Goal: Communication & Community: Answer question/provide support

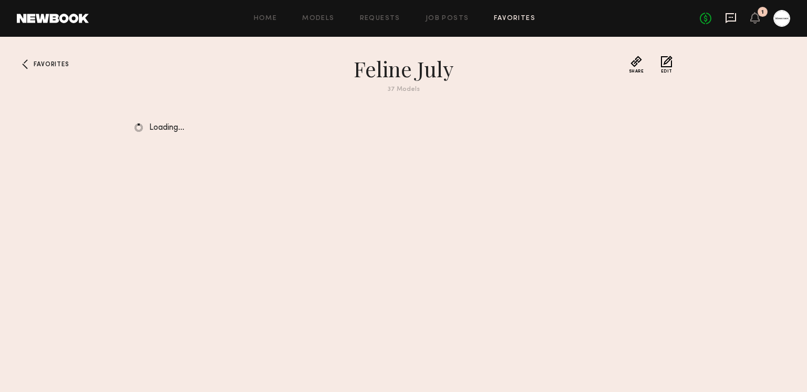
click at [730, 21] on icon at bounding box center [730, 18] width 11 height 10
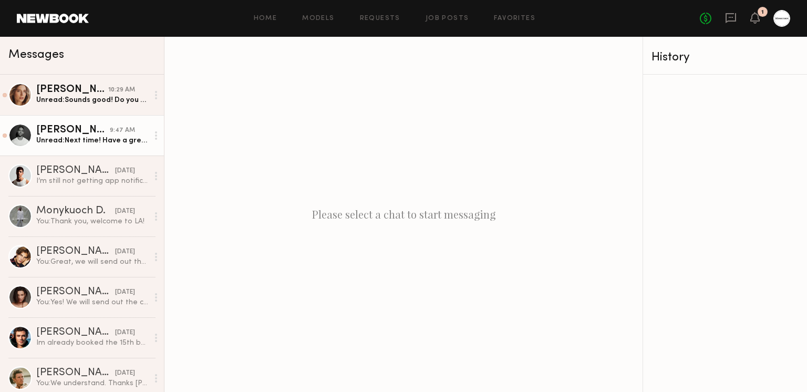
click at [96, 127] on div "[PERSON_NAME]" at bounding box center [73, 130] width 74 height 11
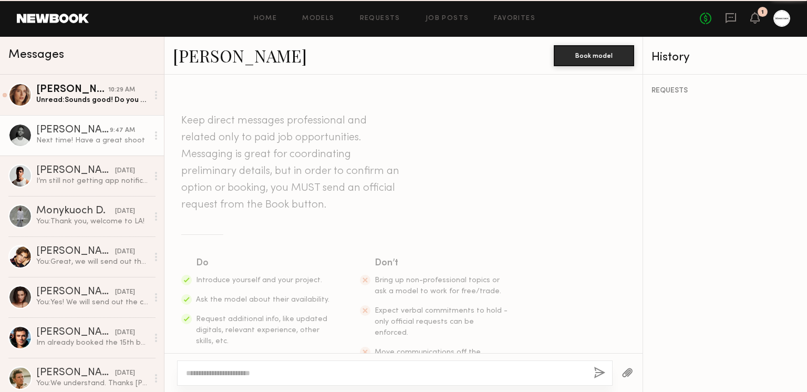
scroll to position [790, 0]
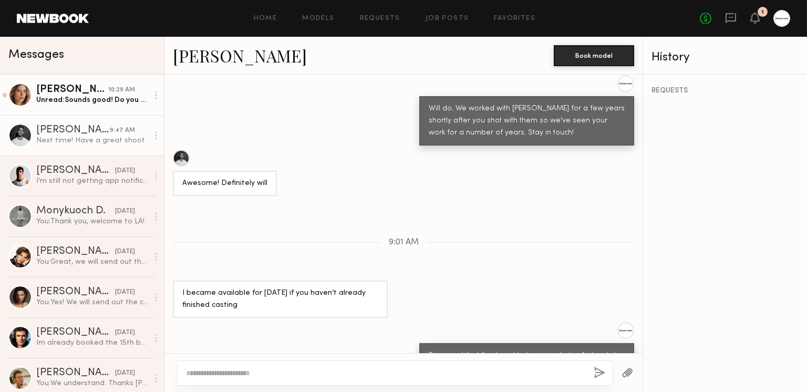
click at [102, 88] on div "[PERSON_NAME]" at bounding box center [72, 90] width 72 height 11
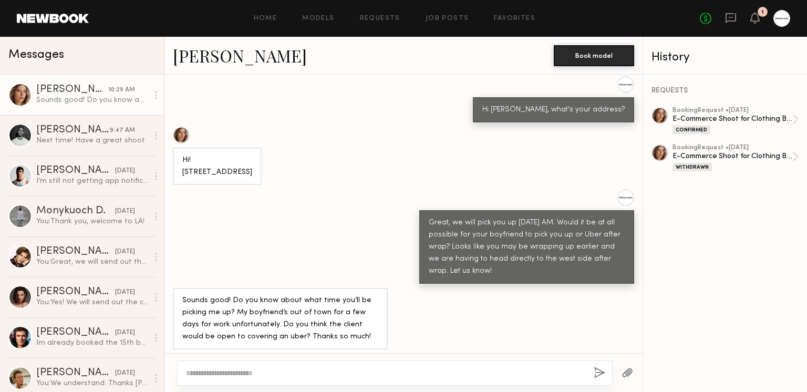
scroll to position [656, 0]
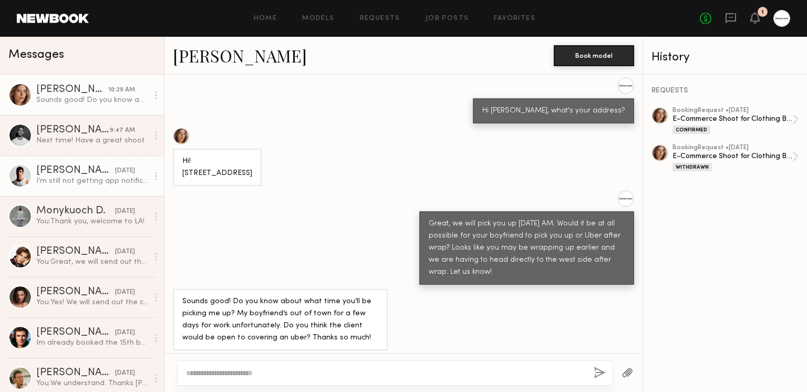
click at [86, 182] on div "I’m still not getting app notifications so email and phone are perfect. [EMAIL_…" at bounding box center [92, 181] width 112 height 10
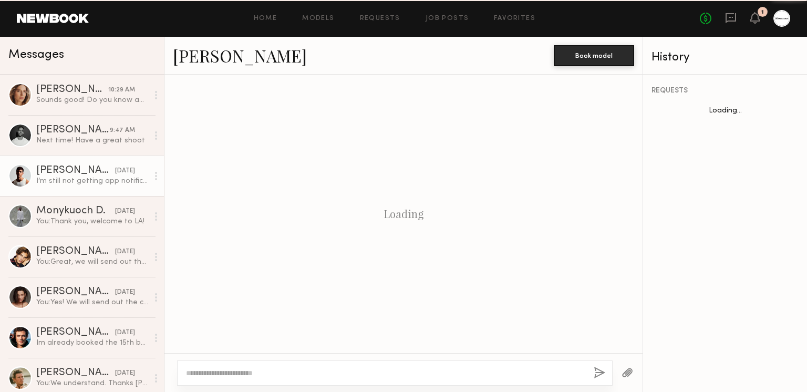
scroll to position [550, 0]
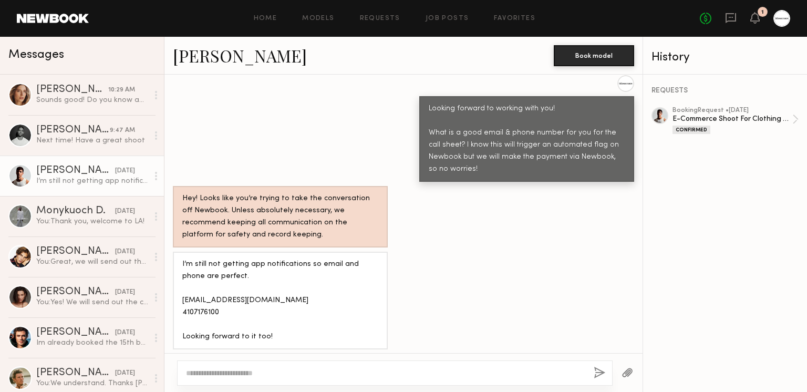
click at [283, 372] on textarea at bounding box center [385, 373] width 399 height 11
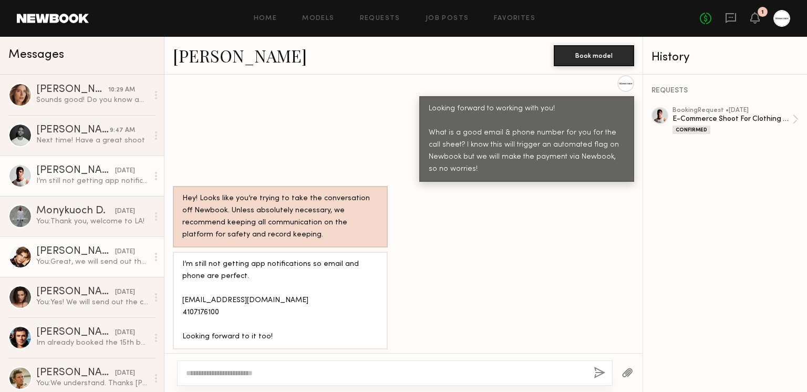
click at [76, 263] on div "You: Great, we will send out the call sheet [DATE] via email!" at bounding box center [92, 262] width 112 height 10
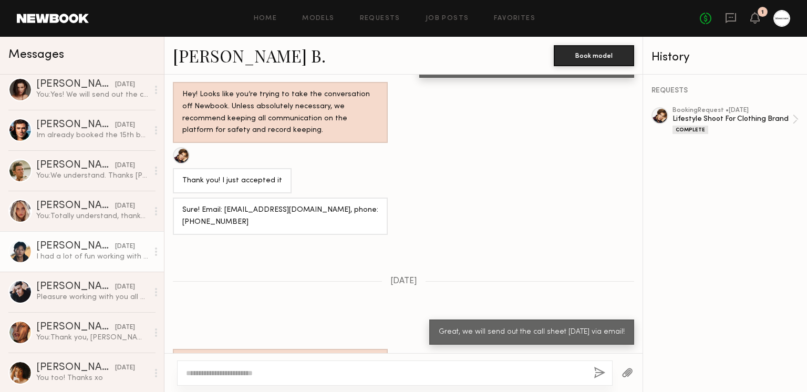
scroll to position [260, 0]
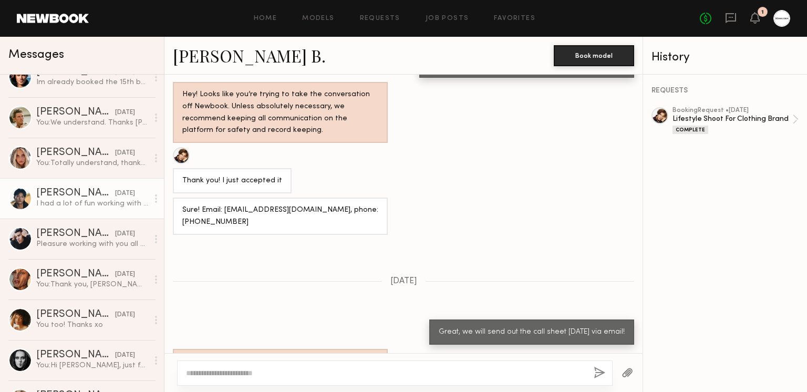
click at [74, 202] on div "I had a lot of fun working with you and the team [DATE]. Thank you for the oppo…" at bounding box center [92, 204] width 112 height 10
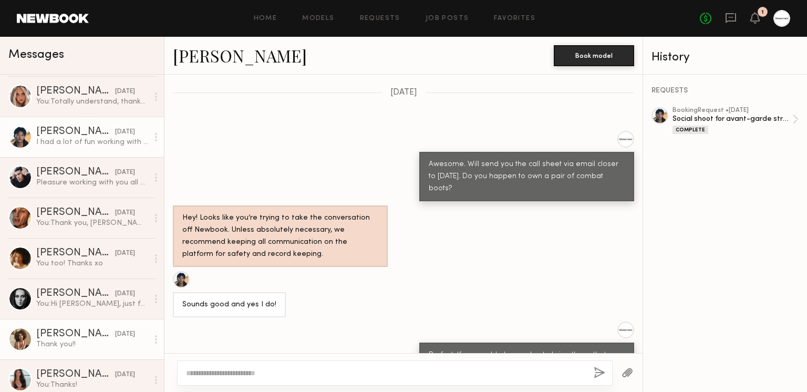
scroll to position [324, 0]
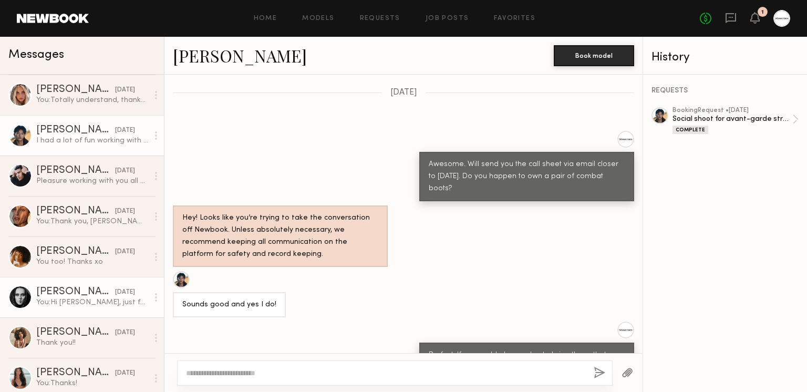
click at [85, 291] on div "[PERSON_NAME]" at bounding box center [75, 292] width 79 height 11
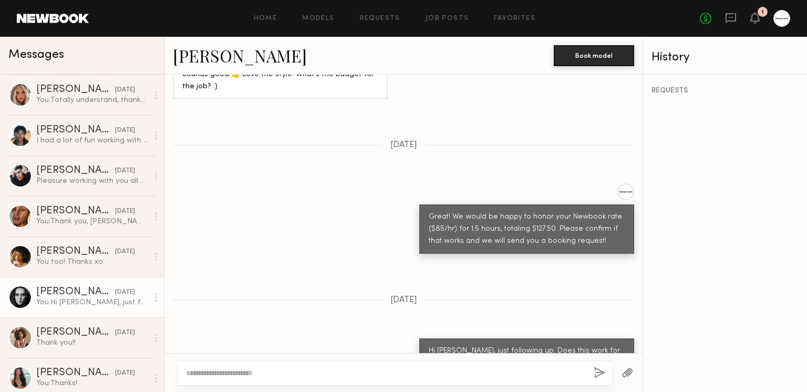
scroll to position [746, 0]
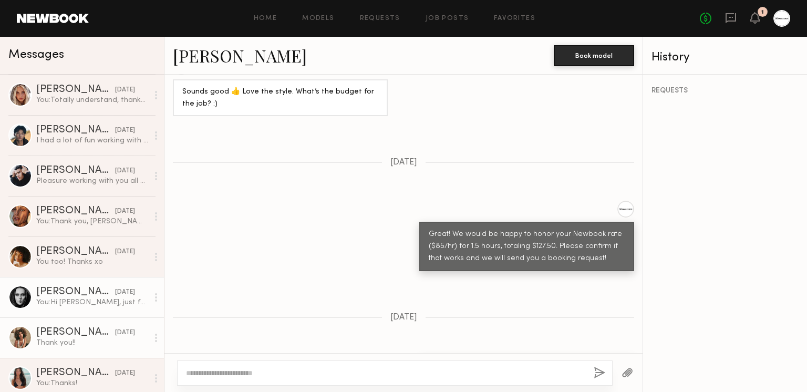
click at [56, 333] on div "[PERSON_NAME]" at bounding box center [75, 332] width 79 height 11
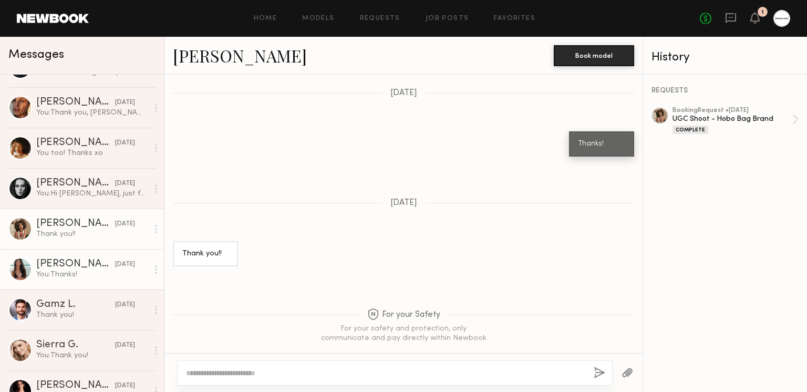
scroll to position [653, 0]
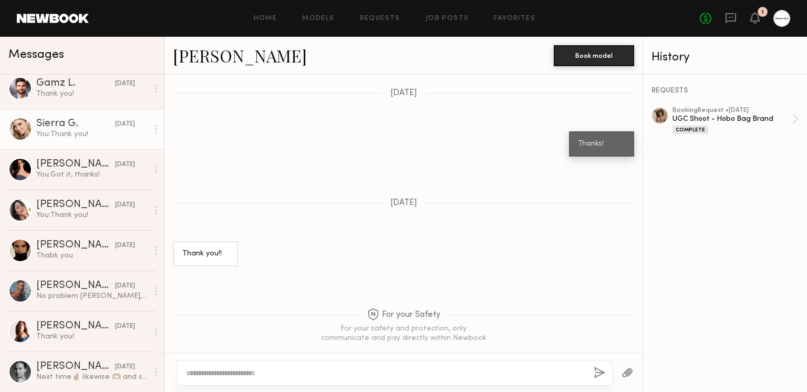
click at [102, 133] on div "You: Thank you!" at bounding box center [92, 134] width 112 height 10
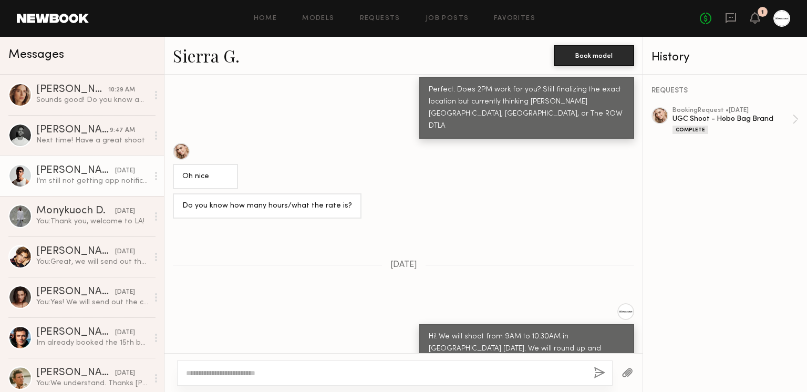
click at [64, 187] on link "[PERSON_NAME] [DATE] I’m still not getting app notifications so email and phone…" at bounding box center [82, 175] width 164 height 40
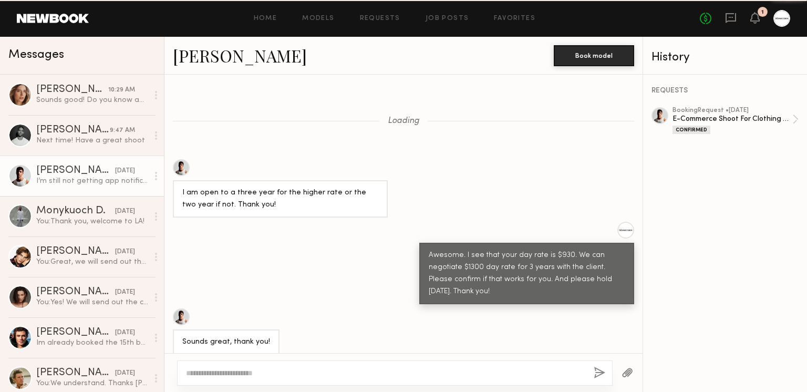
scroll to position [550, 0]
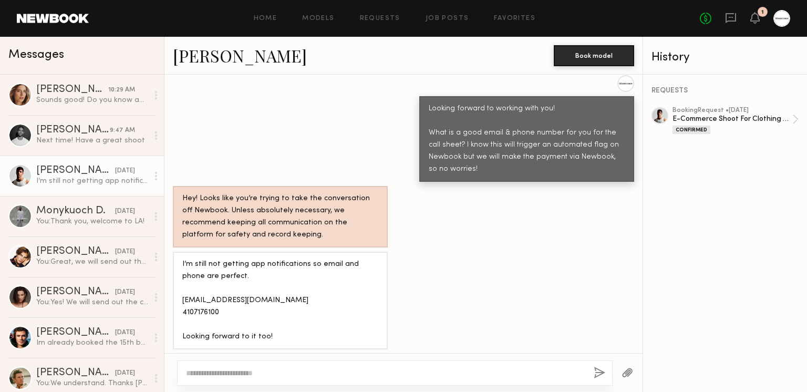
click at [369, 373] on textarea at bounding box center [385, 373] width 399 height 11
click at [250, 370] on textarea at bounding box center [385, 373] width 399 height 11
paste textarea "**********"
click at [197, 375] on textarea "**********" at bounding box center [386, 373] width 400 height 11
click at [470, 369] on textarea "**********" at bounding box center [386, 373] width 400 height 11
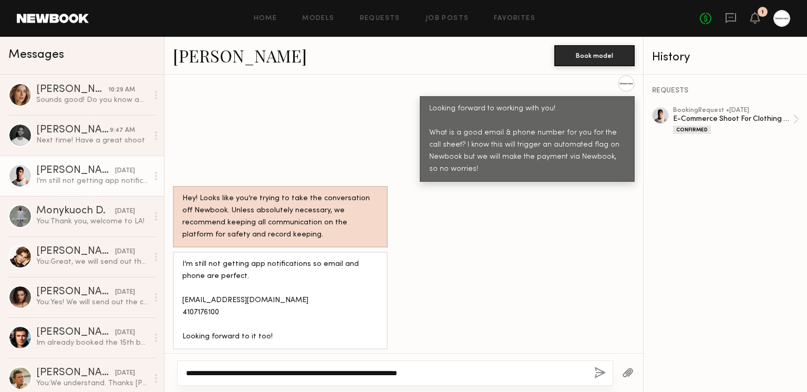
type textarea "**********"
click at [602, 371] on button "button" at bounding box center [600, 373] width 12 height 13
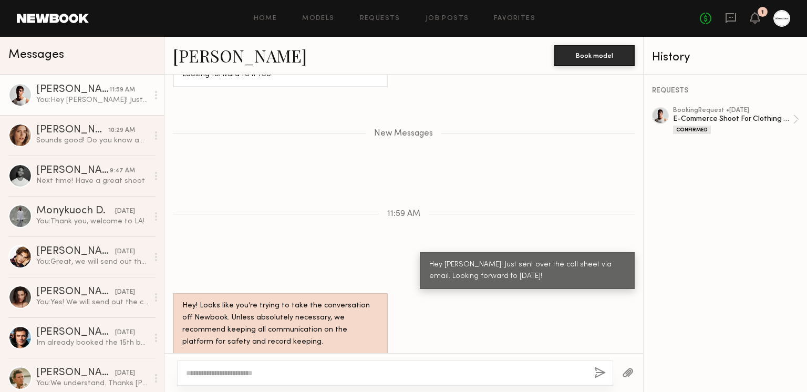
scroll to position [837, 0]
